Goal: Find specific page/section: Find specific page/section

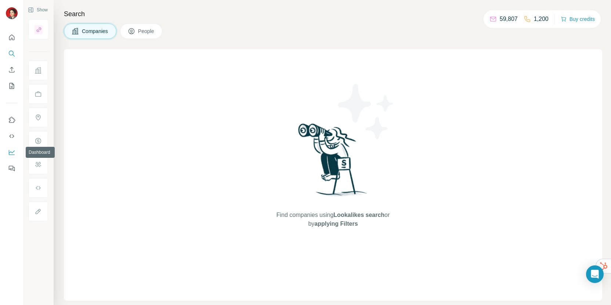
click at [12, 154] on icon "Dashboard" at bounding box center [11, 152] width 7 height 7
